Goal: Transaction & Acquisition: Download file/media

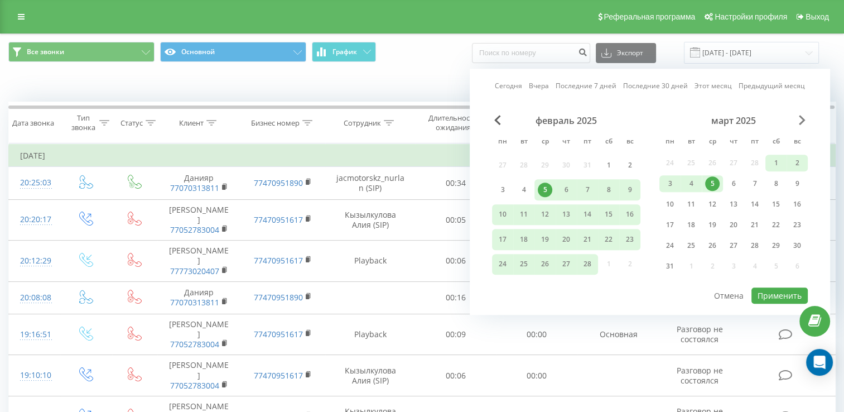
click at [800, 120] on span "Next Month" at bounding box center [802, 120] width 7 height 10
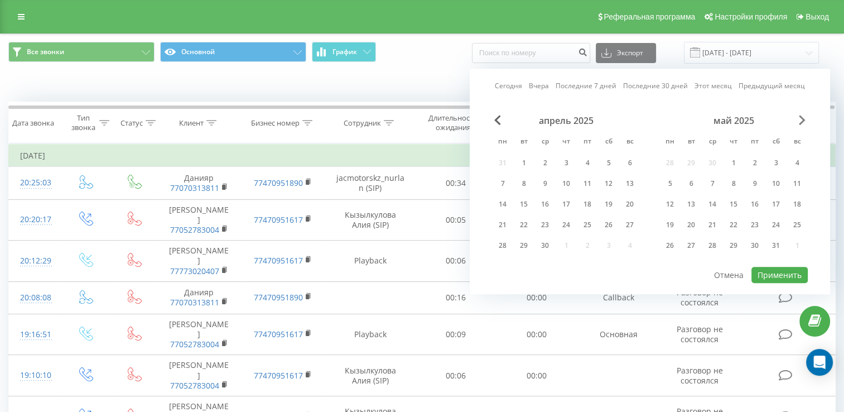
click at [800, 120] on span "Next Month" at bounding box center [802, 120] width 7 height 10
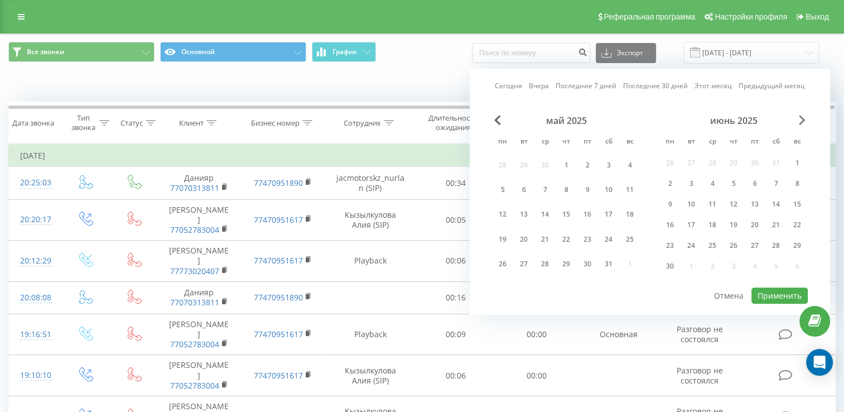
click at [800, 120] on span "Next Month" at bounding box center [802, 120] width 7 height 10
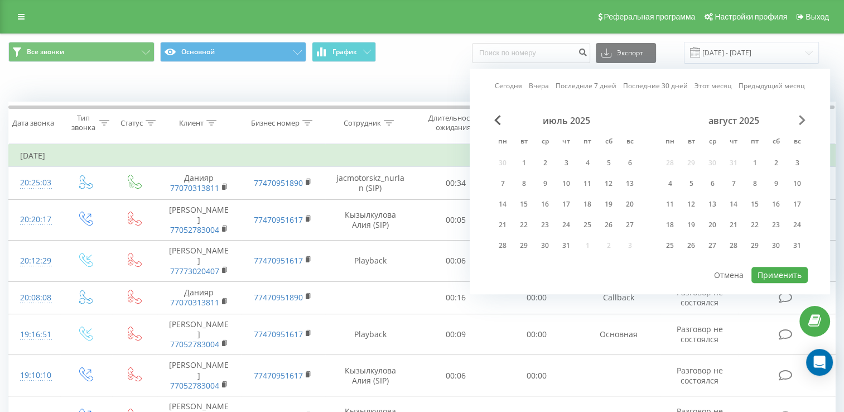
click at [800, 120] on span "Next Month" at bounding box center [802, 120] width 7 height 10
click at [672, 159] on div "1" at bounding box center [670, 163] width 15 height 15
click at [673, 225] on div "22" at bounding box center [670, 225] width 15 height 15
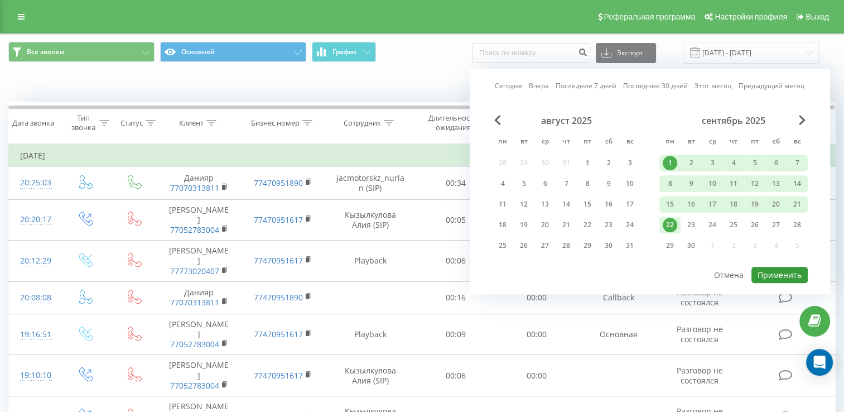
click at [772, 270] on button "Применить" at bounding box center [779, 275] width 56 height 16
type input "01.09.2025 - 22.09.2025"
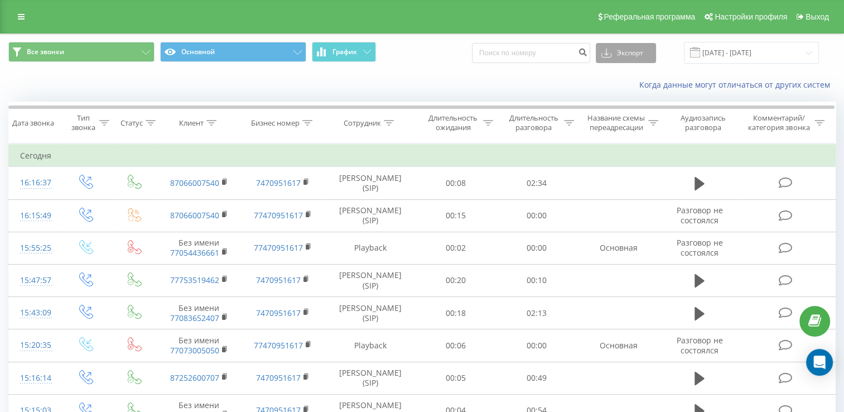
click at [644, 54] on button "Экспорт" at bounding box center [626, 53] width 60 height 20
click at [632, 94] on div ".xls" at bounding box center [625, 94] width 59 height 20
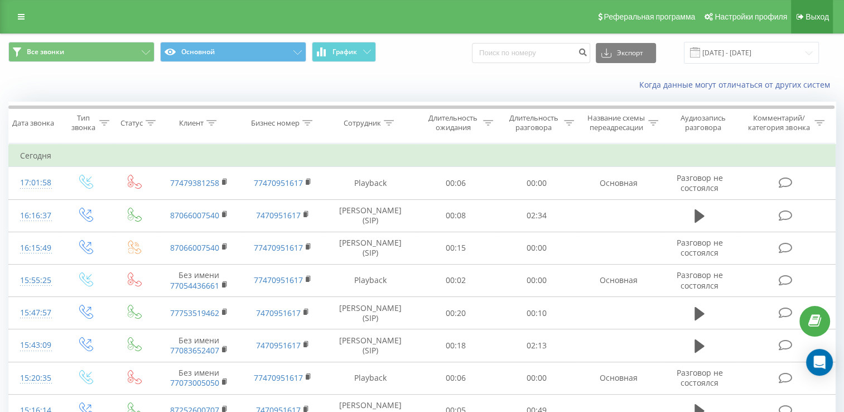
click at [810, 6] on link "Выход" at bounding box center [812, 16] width 42 height 33
click at [750, 49] on input "22.08.2025 - 22.09.2025" at bounding box center [751, 53] width 135 height 22
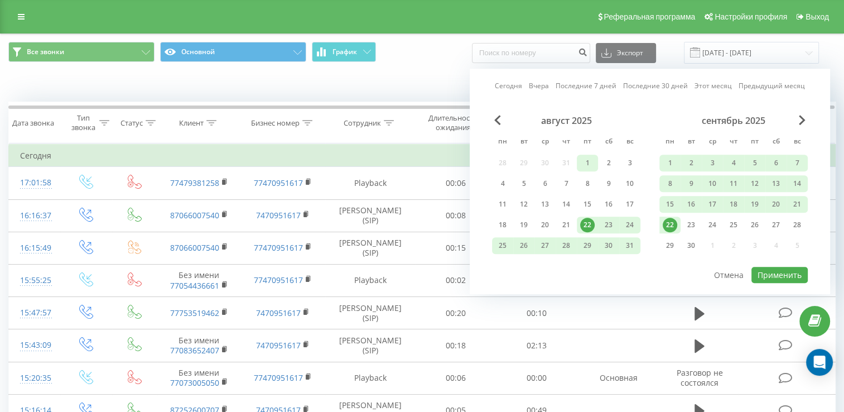
click at [582, 164] on div "1" at bounding box center [587, 163] width 15 height 15
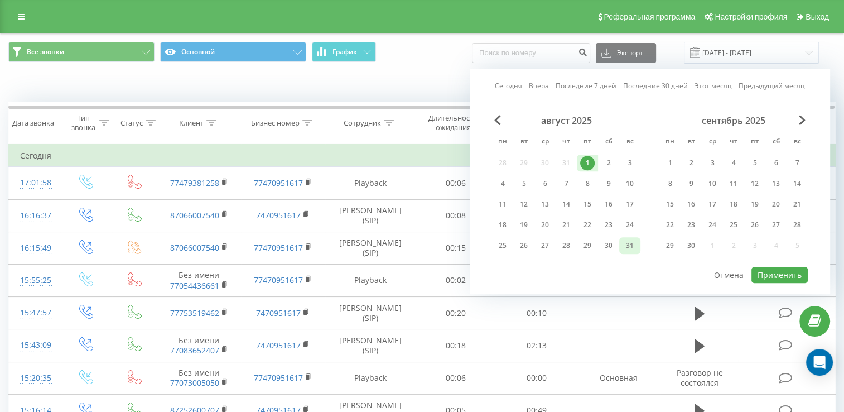
click at [628, 244] on div "31" at bounding box center [629, 245] width 15 height 15
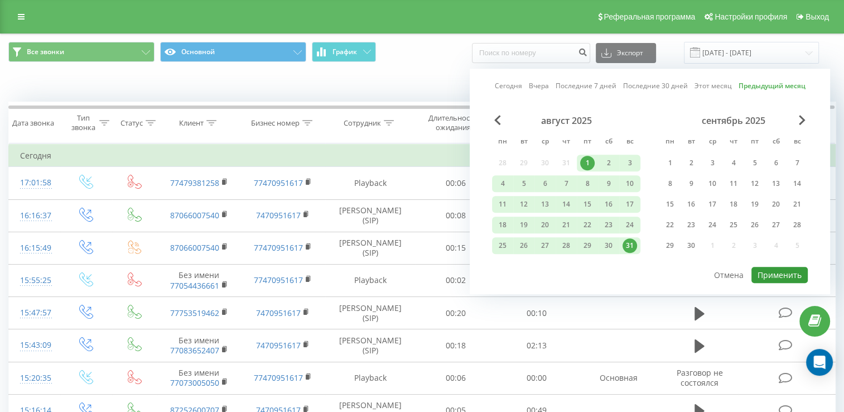
click at [768, 269] on button "Применить" at bounding box center [779, 275] width 56 height 16
type input "01.08.2025 - 31.08.2025"
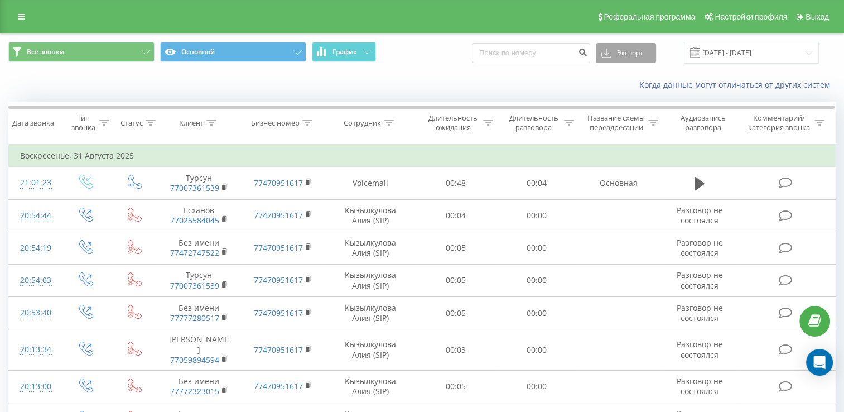
click at [634, 56] on button "Экспорт" at bounding box center [626, 53] width 60 height 20
click at [631, 96] on div ".xls" at bounding box center [625, 94] width 59 height 20
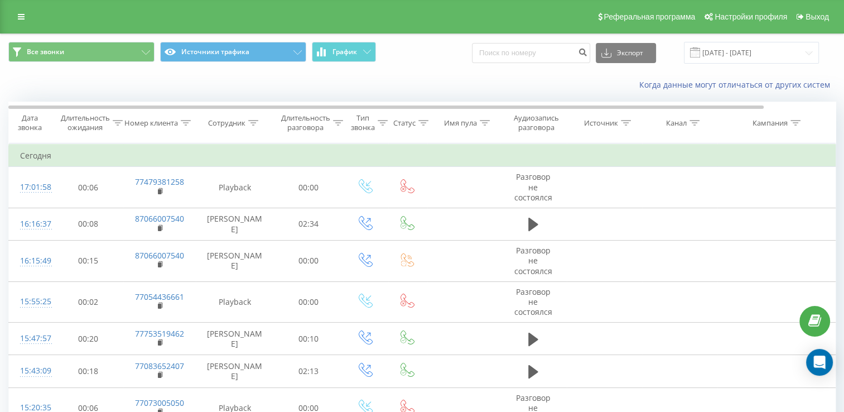
click at [318, 91] on div "Когда данные могут отличаться от других систем" at bounding box center [422, 84] width 843 height 27
click at [328, 91] on div "Когда данные могут отличаться от других систем" at bounding box center [422, 84] width 843 height 27
click at [284, 75] on div "Когда данные могут отличаться от других систем" at bounding box center [422, 84] width 843 height 27
click at [343, 78] on div "Когда данные могут отличаться от других систем" at bounding box center [422, 84] width 843 height 27
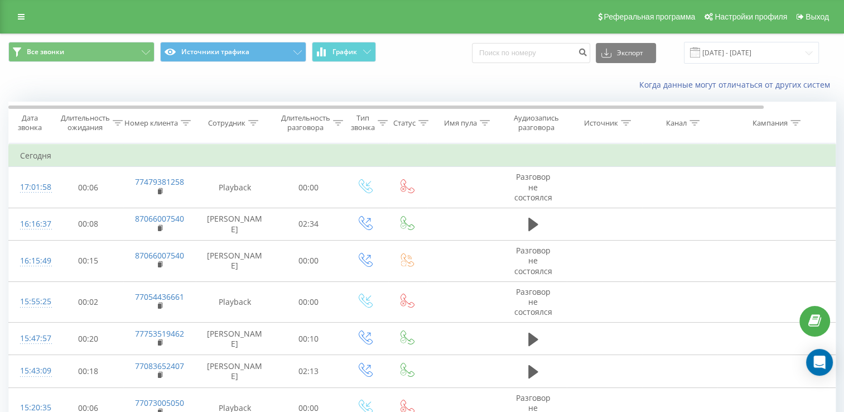
click at [338, 74] on div "Когда данные могут отличаться от других систем" at bounding box center [422, 84] width 843 height 27
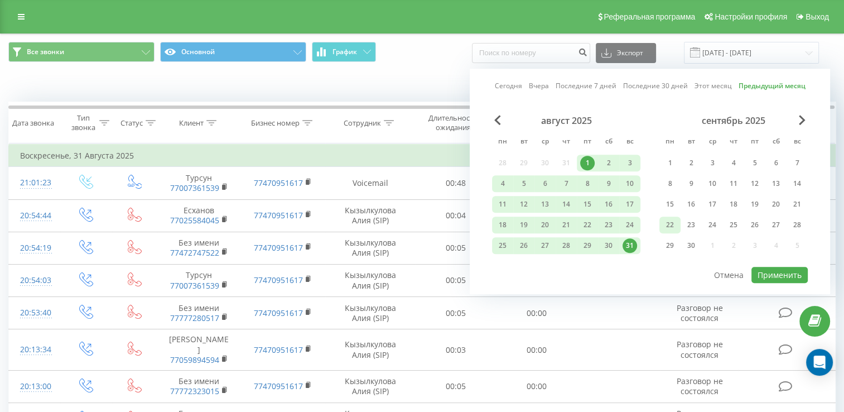
click at [671, 223] on div "22" at bounding box center [670, 225] width 15 height 15
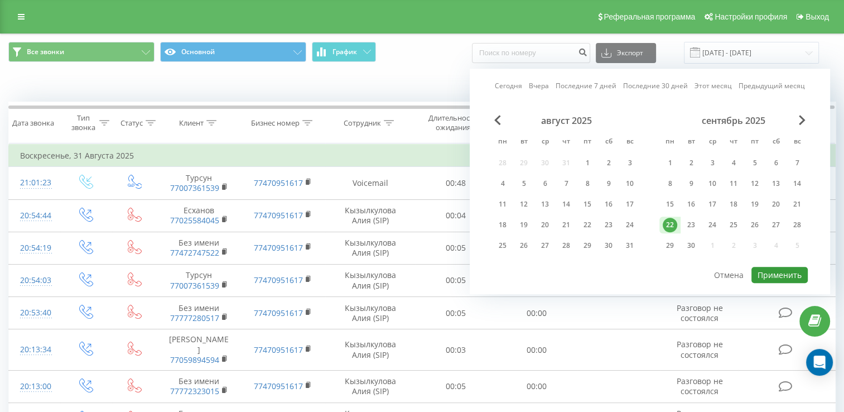
click at [767, 270] on button "Применить" at bounding box center [779, 275] width 56 height 16
type input "[DATE] - [DATE]"
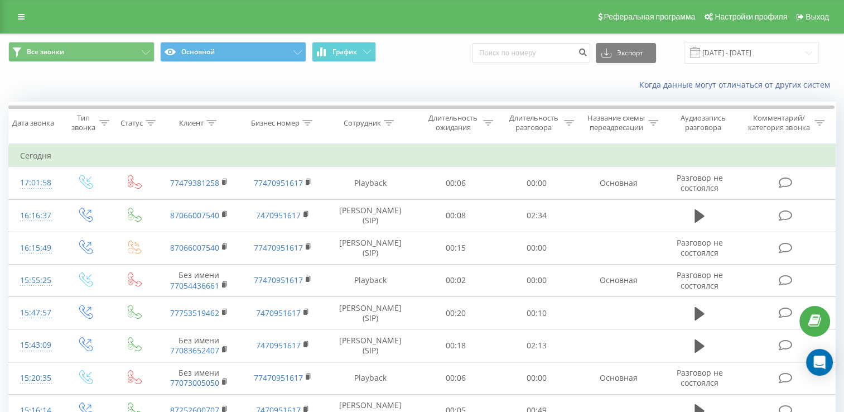
click at [386, 86] on div "Когда данные могут отличаться от других систем" at bounding box center [580, 84] width 526 height 11
click at [304, 86] on div "Когда данные могут отличаться от других систем" at bounding box center [422, 84] width 843 height 27
click at [183, 160] on td "Сегодня" at bounding box center [422, 155] width 827 height 22
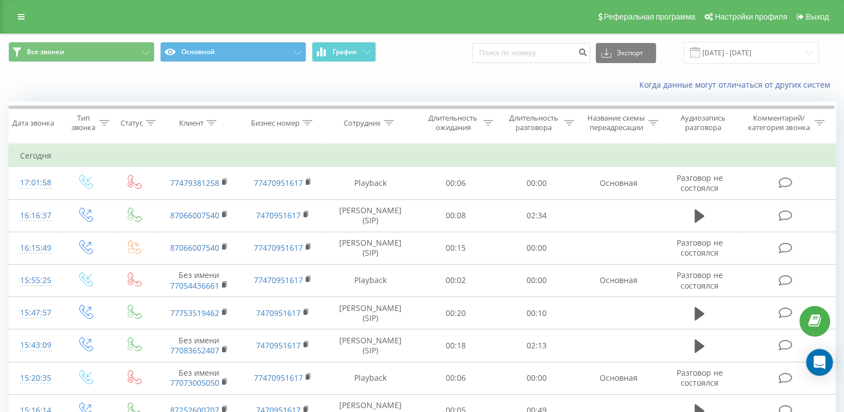
click at [241, 89] on div "Когда данные могут отличаться от других систем" at bounding box center [422, 84] width 843 height 27
click at [375, 84] on div "Когда данные могут отличаться от других систем" at bounding box center [580, 84] width 526 height 11
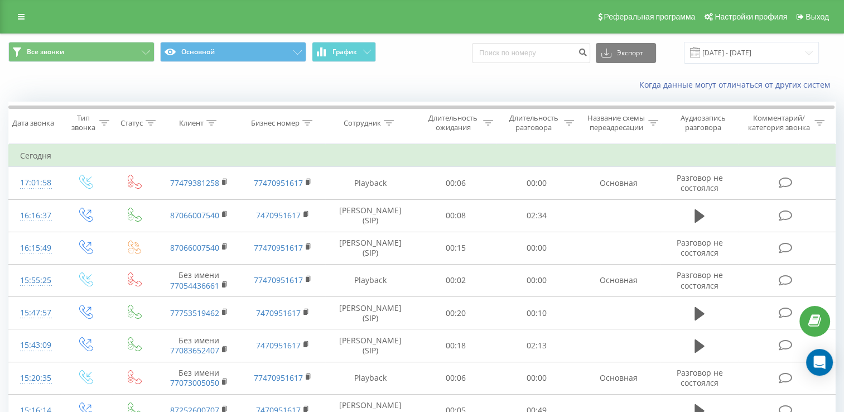
click at [269, 85] on div "Когда данные могут отличаться от других систем" at bounding box center [422, 84] width 843 height 27
click at [436, 76] on div "Когда данные могут отличаться от других систем" at bounding box center [422, 84] width 843 height 27
click at [339, 95] on div "Когда данные могут отличаться от других систем" at bounding box center [422, 84] width 843 height 27
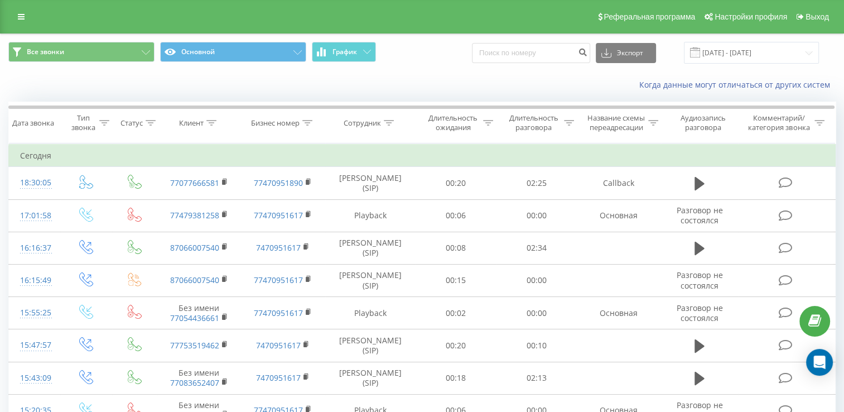
click at [396, 75] on div "Когда данные могут отличаться от других систем" at bounding box center [422, 84] width 843 height 27
click at [361, 98] on div "Когда данные могут отличаться от других систем" at bounding box center [422, 84] width 843 height 27
click at [271, 95] on div "Когда данные могут отличаться от других систем" at bounding box center [422, 84] width 843 height 27
